Goal: Transaction & Acquisition: Download file/media

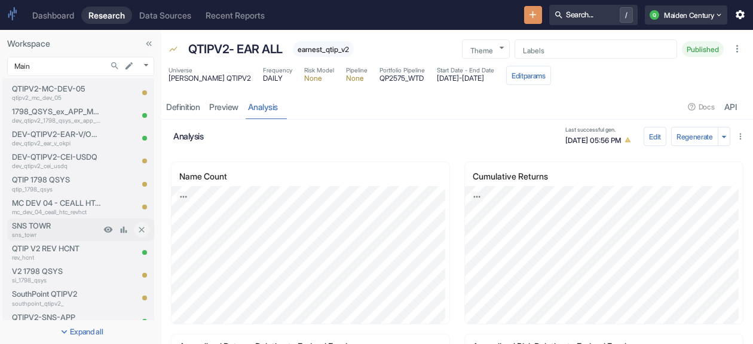
scroll to position [837, 0]
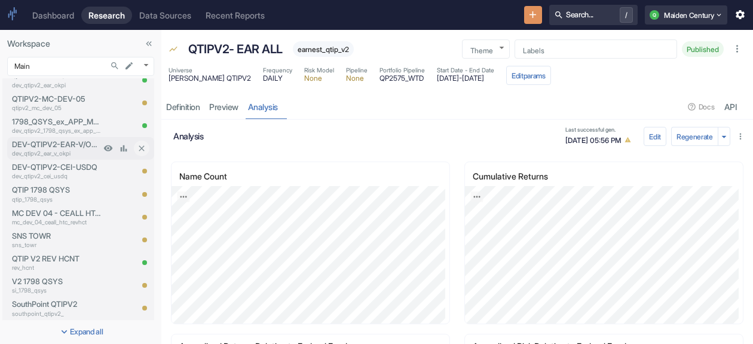
click at [65, 150] on p "dev_qtipv2_ear_v_okpi" at bounding box center [56, 153] width 88 height 9
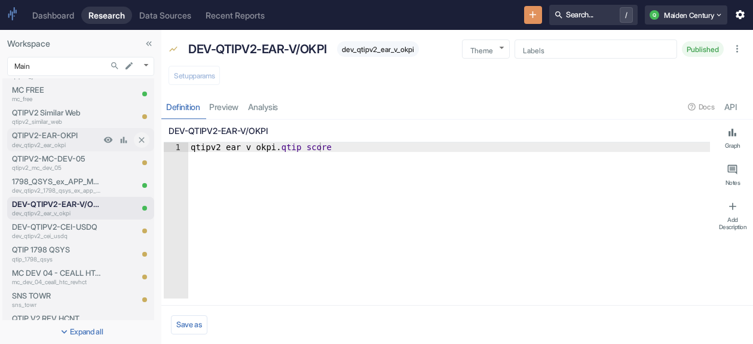
click at [52, 139] on p "QTIPV2-EAR-OKPI" at bounding box center [56, 135] width 88 height 11
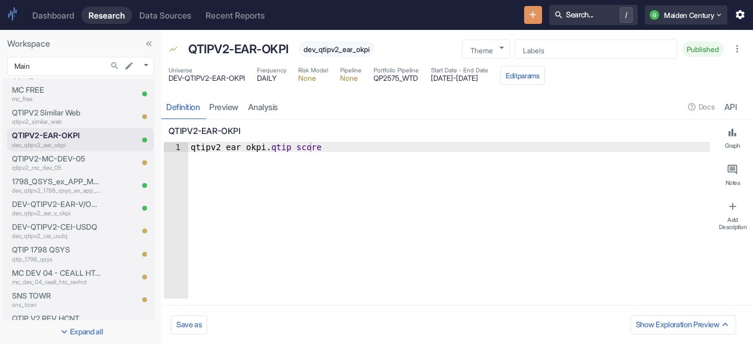
type textarea "x"
click at [264, 106] on link "analysis" at bounding box center [262, 106] width 39 height 25
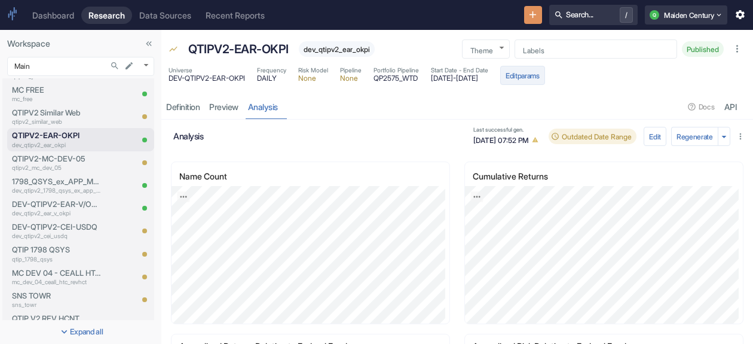
click at [545, 75] on button "Edit params" at bounding box center [522, 75] width 45 height 19
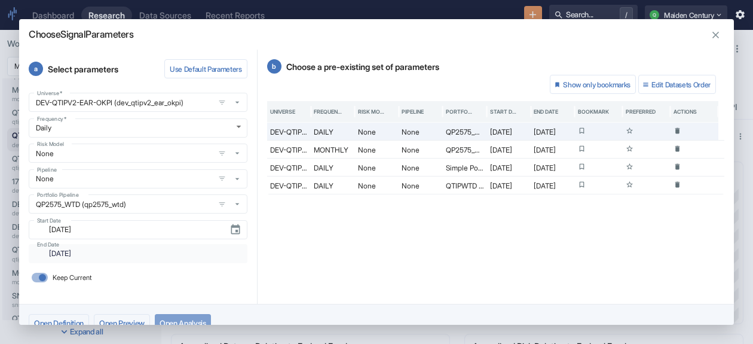
click at [200, 316] on button "Open Analysis" at bounding box center [183, 323] width 56 height 19
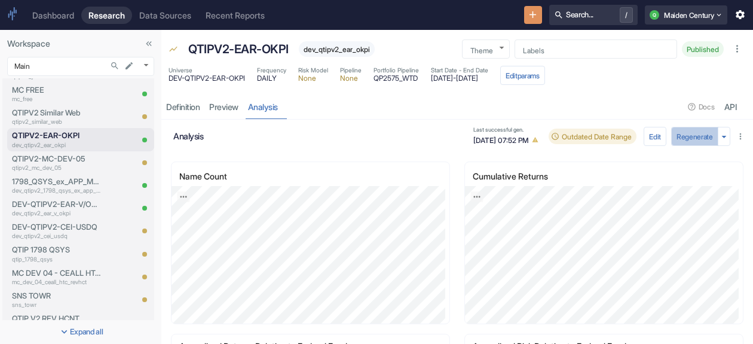
click at [693, 136] on button "Regenerate" at bounding box center [694, 136] width 47 height 19
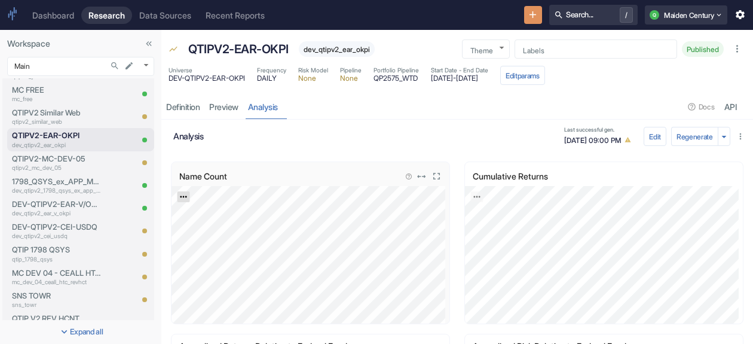
click at [179, 197] on icon "Export; Press ENTER to open" at bounding box center [183, 196] width 8 height 8
click at [210, 225] on link "CSV" at bounding box center [212, 228] width 33 height 13
